Goal: Transaction & Acquisition: Purchase product/service

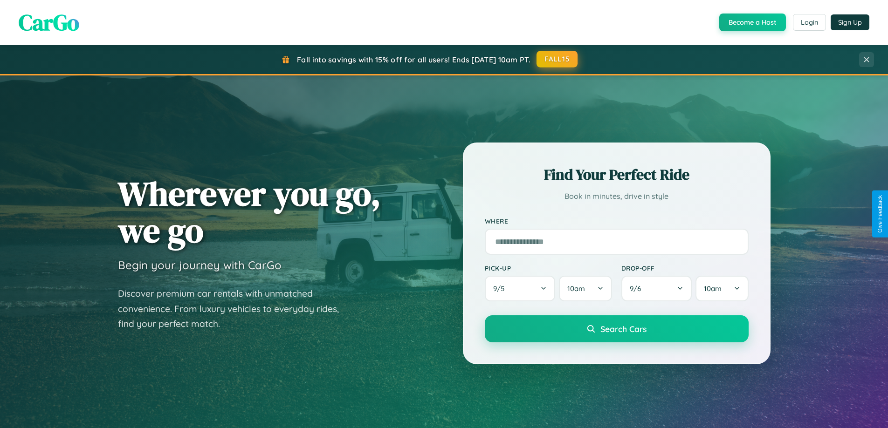
click at [557, 59] on button "FALL15" at bounding box center [556, 59] width 41 height 17
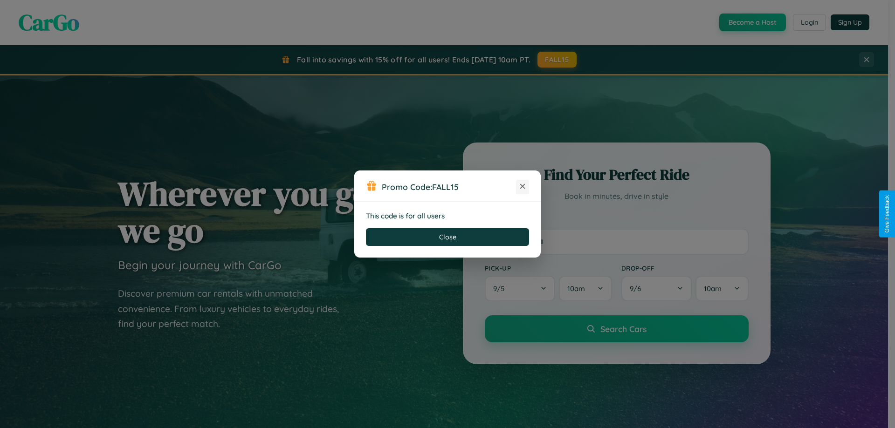
click at [522, 187] on icon at bounding box center [522, 186] width 9 height 9
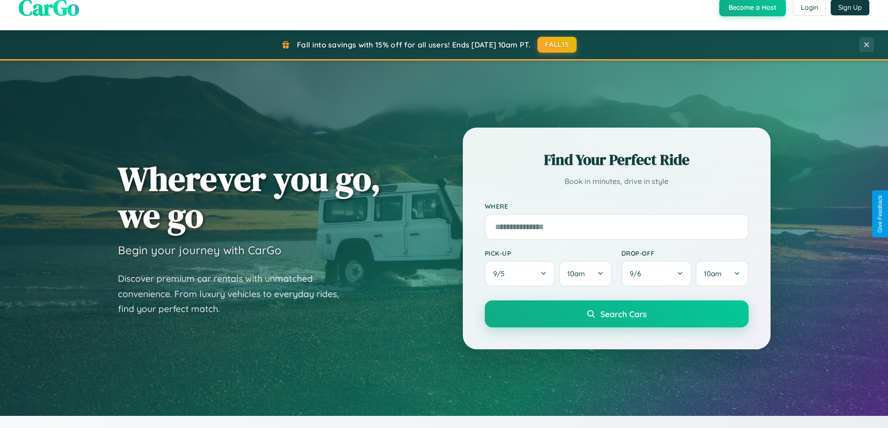
scroll to position [402, 0]
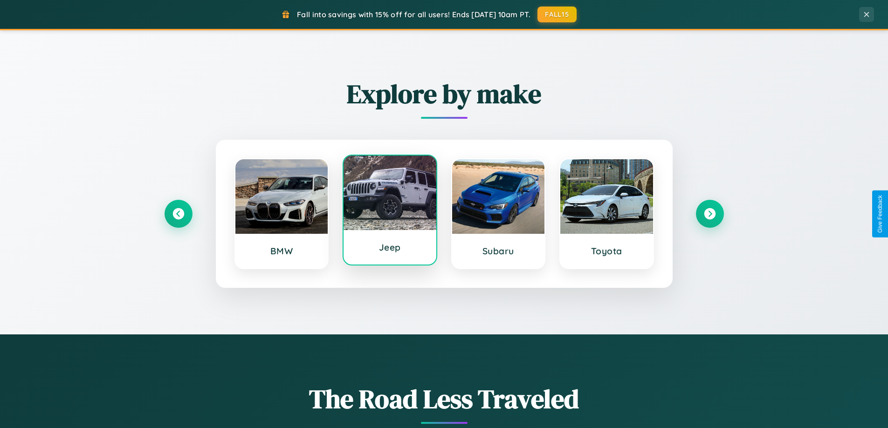
click at [390, 211] on div at bounding box center [389, 193] width 93 height 75
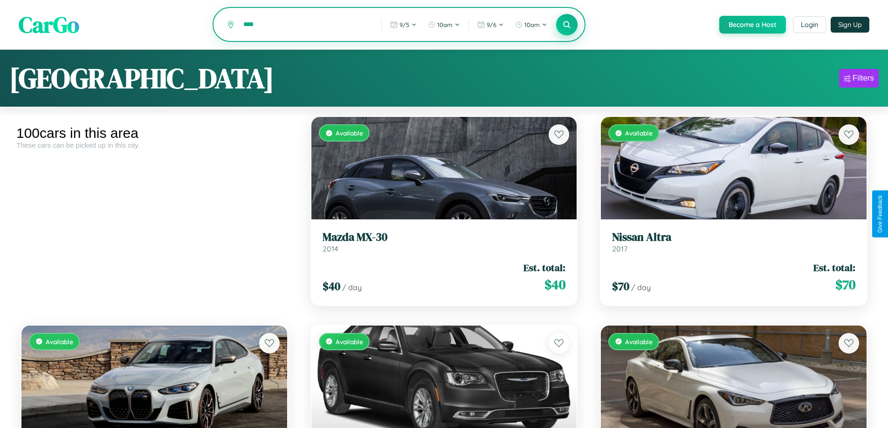
type input "****"
click at [566, 25] on icon at bounding box center [566, 24] width 9 height 9
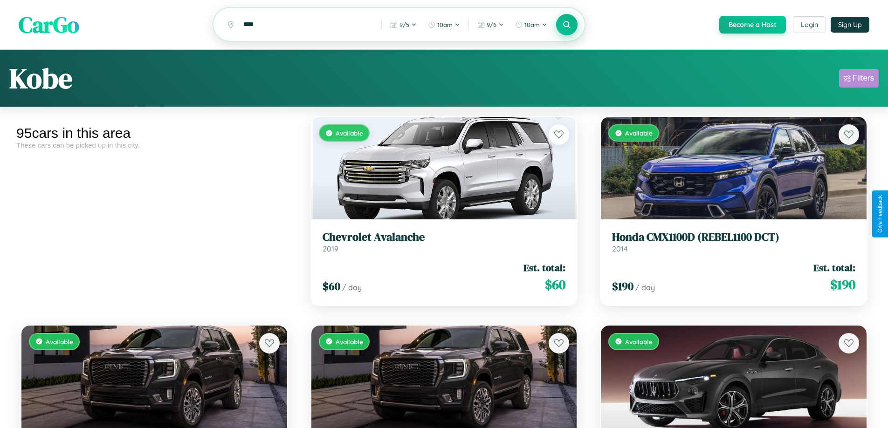
click at [858, 80] on div "Filters" at bounding box center [862, 78] width 21 height 9
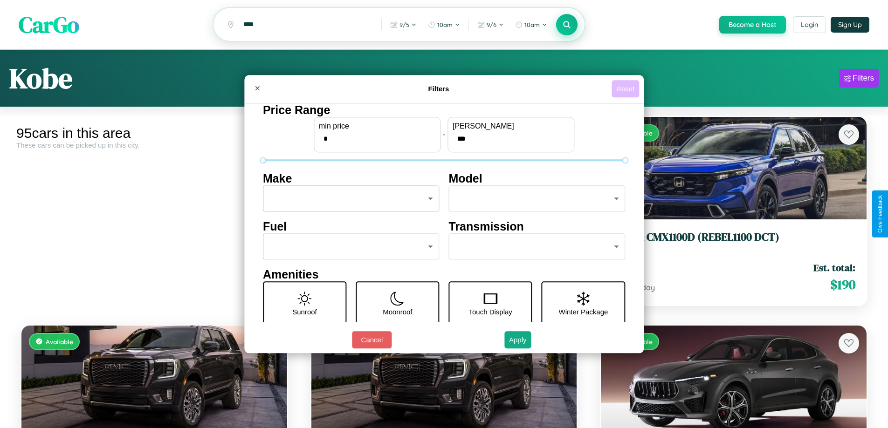
click at [626, 89] on button "Reset" at bounding box center [624, 88] width 27 height 17
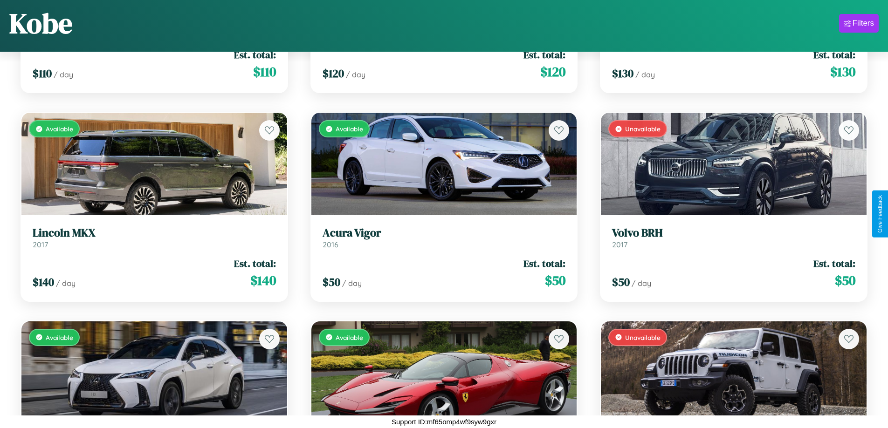
scroll to position [5973, 0]
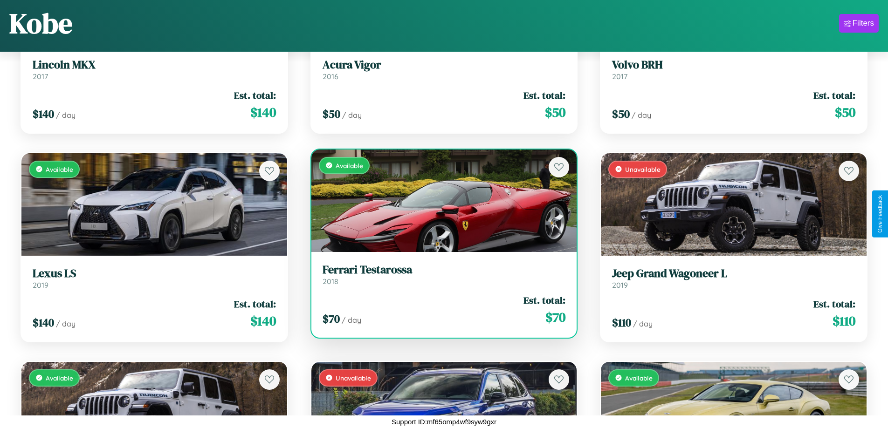
click at [440, 263] on link "Ferrari Testarossa 2018" at bounding box center [443, 274] width 243 height 23
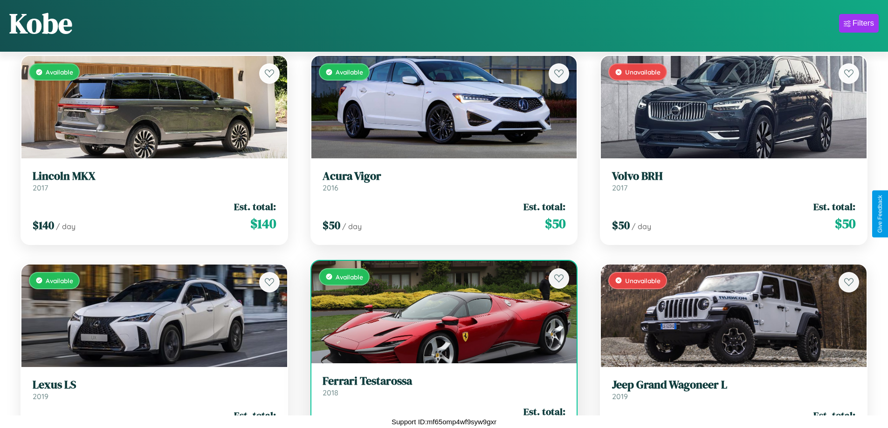
scroll to position [5764, 0]
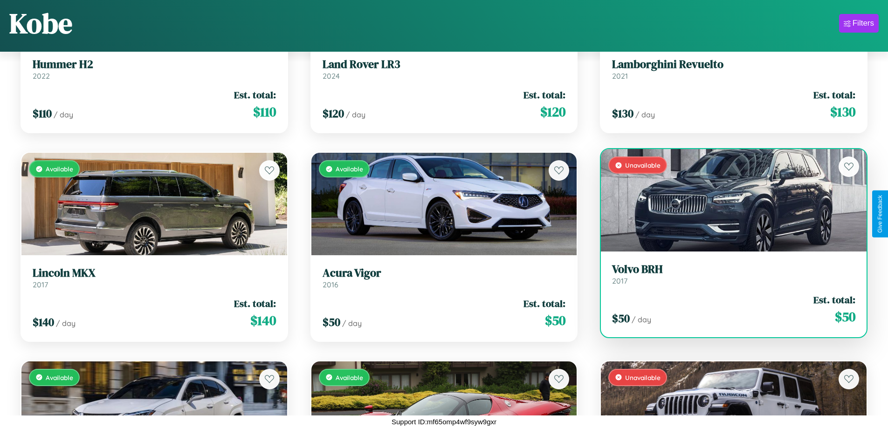
click at [727, 296] on div "$ 50 / day Est. total: $ 50" at bounding box center [733, 309] width 243 height 33
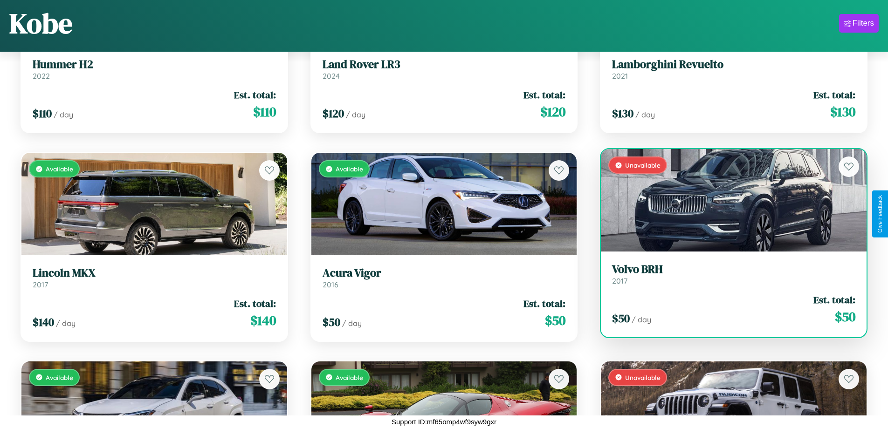
click at [727, 296] on div "$ 50 / day Est. total: $ 50" at bounding box center [733, 309] width 243 height 33
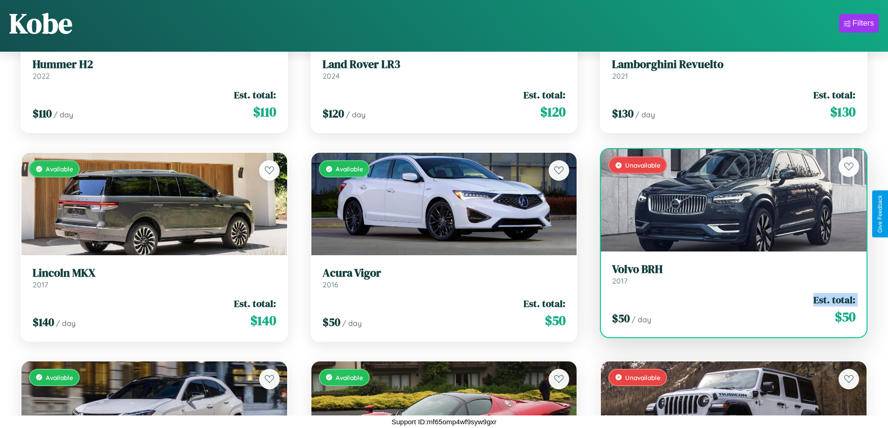
click at [727, 296] on div "$ 50 / day Est. total: $ 50" at bounding box center [733, 309] width 243 height 33
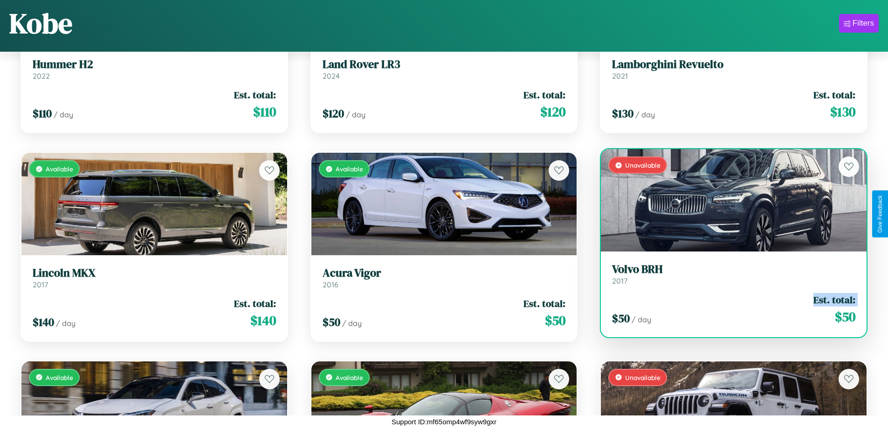
click at [727, 296] on div "$ 50 / day Est. total: $ 50" at bounding box center [733, 309] width 243 height 33
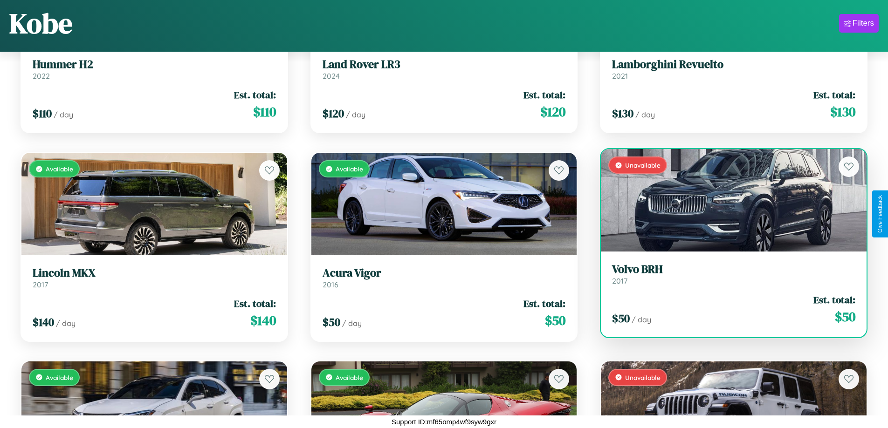
click at [727, 296] on div "$ 50 / day Est. total: $ 50" at bounding box center [733, 309] width 243 height 33
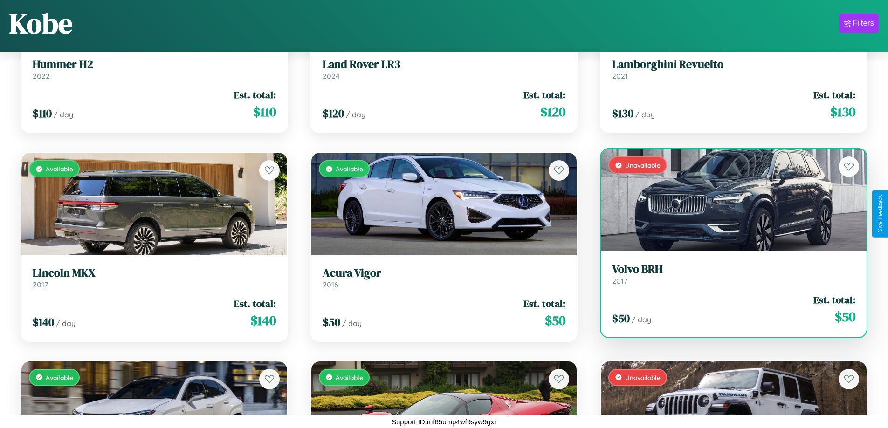
click at [727, 263] on h3 "Volvo BRH" at bounding box center [733, 270] width 243 height 14
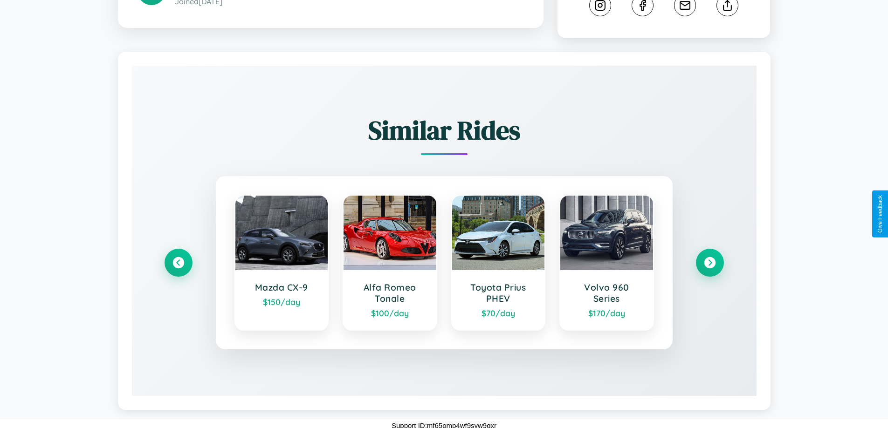
scroll to position [519, 0]
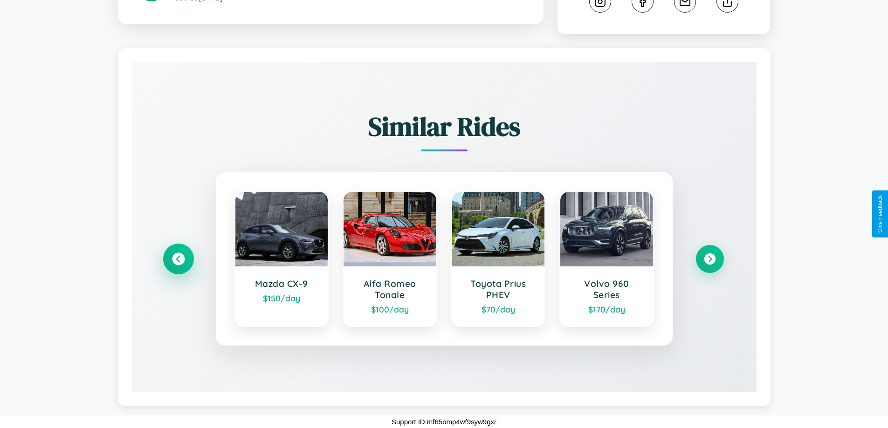
click at [178, 259] on icon at bounding box center [178, 259] width 13 height 13
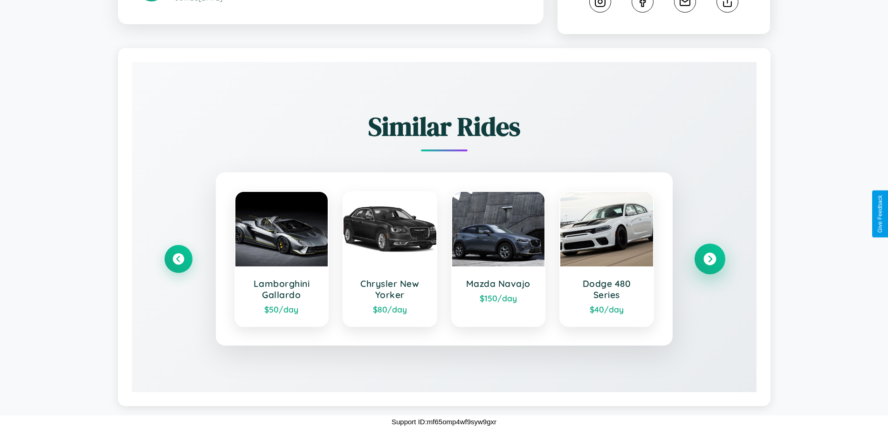
click at [709, 259] on icon at bounding box center [709, 259] width 13 height 13
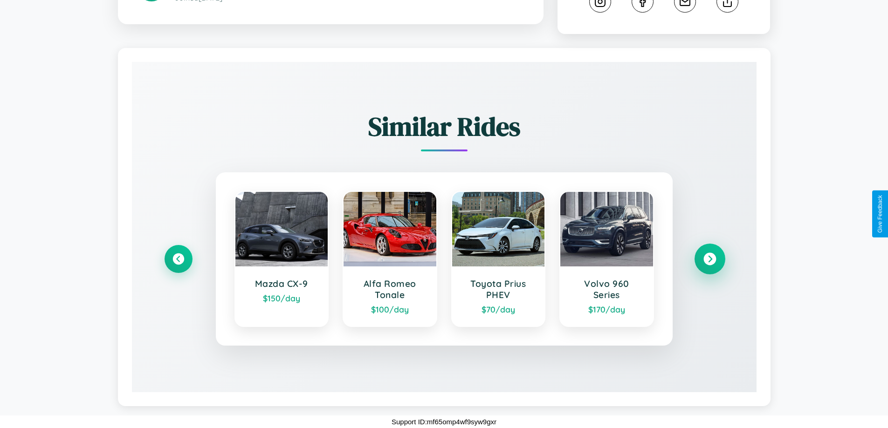
click at [709, 259] on icon at bounding box center [709, 259] width 13 height 13
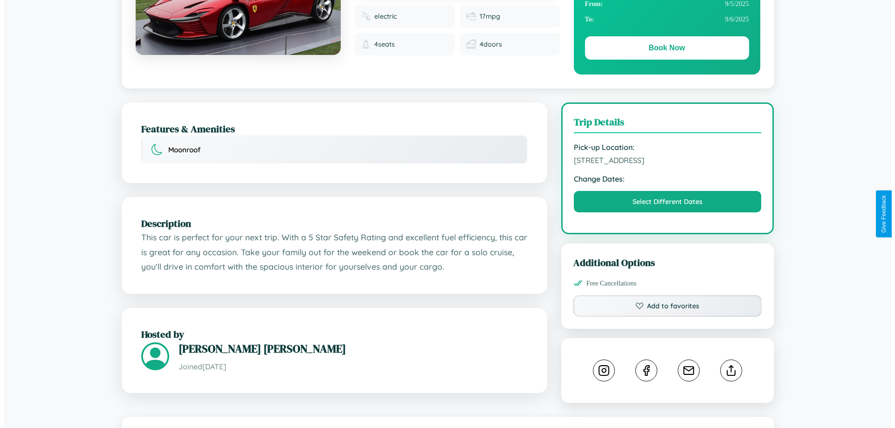
scroll to position [0, 0]
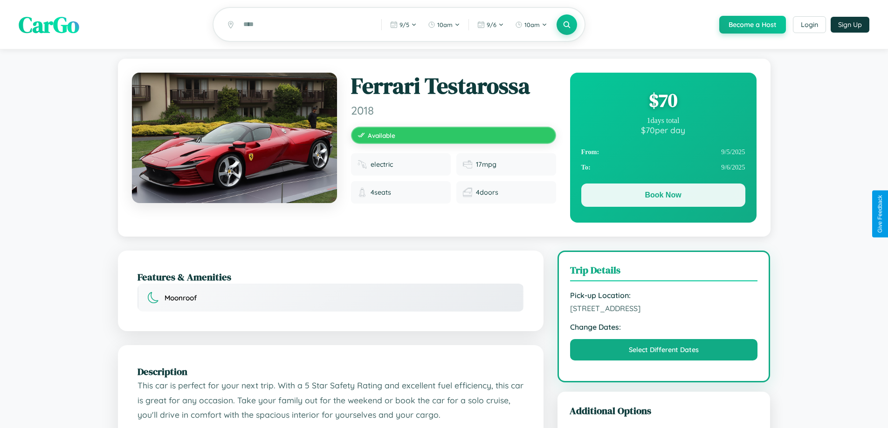
click at [663, 197] on button "Book Now" at bounding box center [663, 195] width 164 height 23
